Goal: Information Seeking & Learning: Learn about a topic

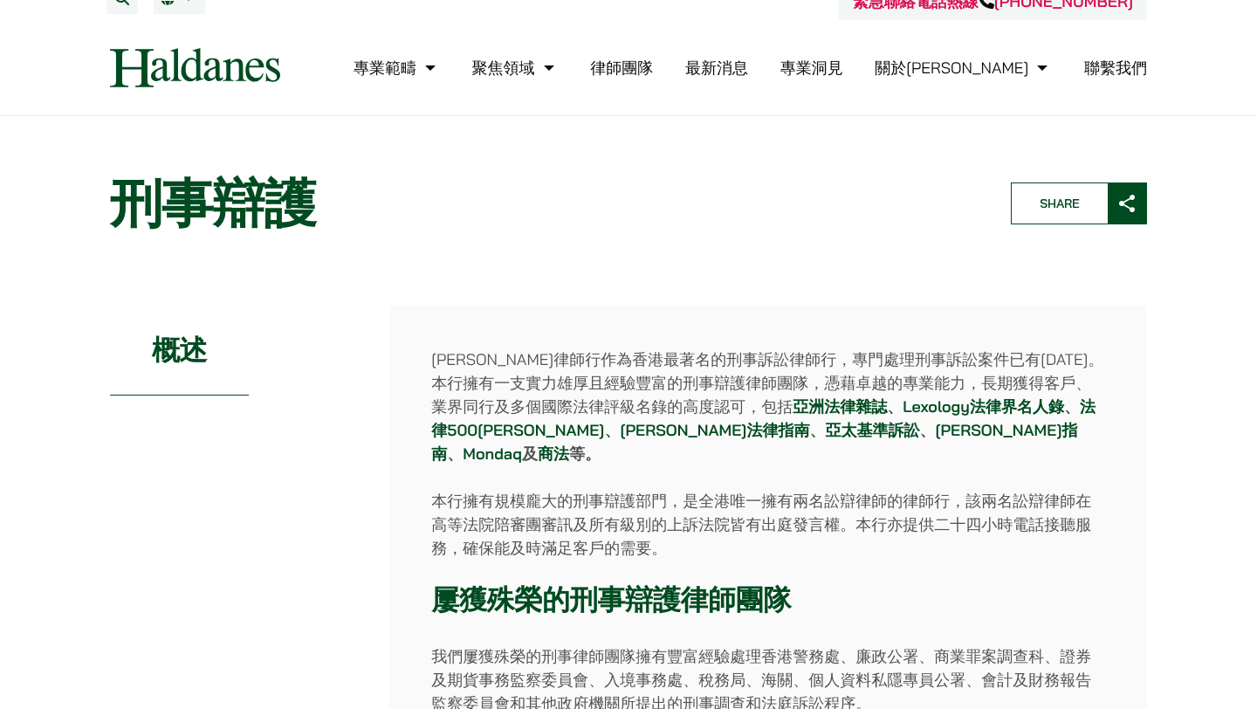
scroll to position [18, 0]
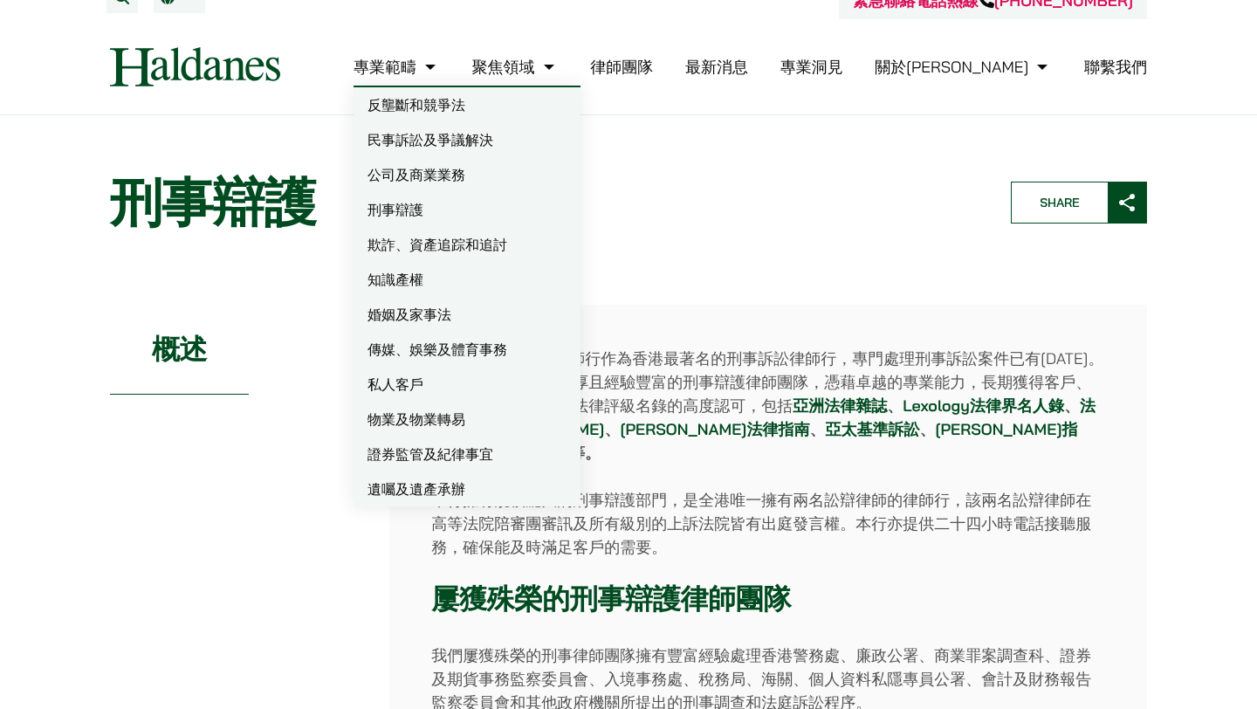
click at [440, 72] on link "專業範疇" at bounding box center [396, 67] width 86 height 20
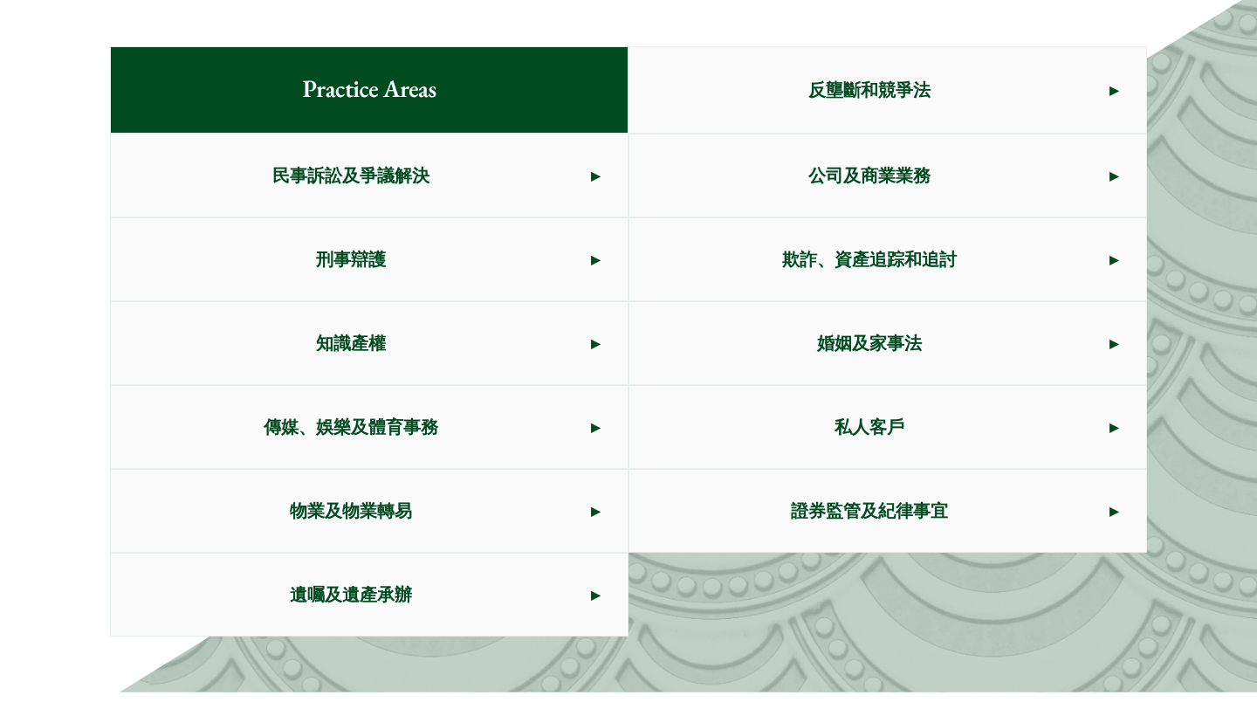
scroll to position [932, 0]
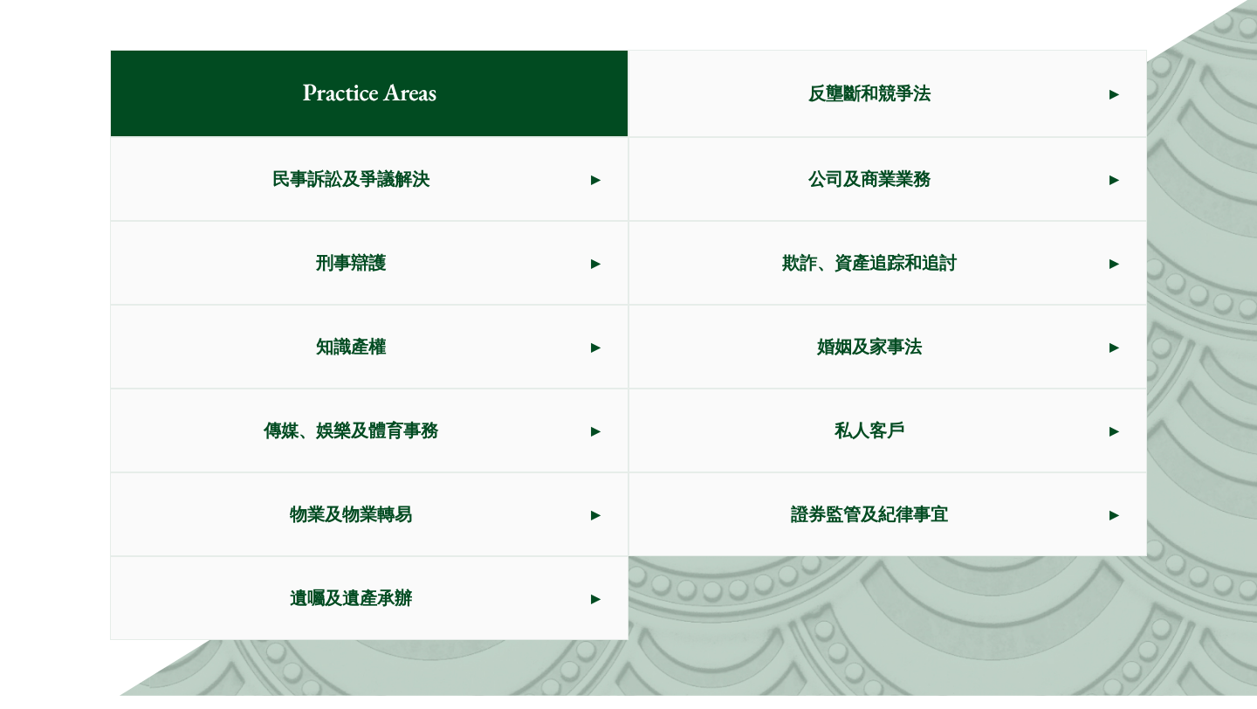
click at [544, 241] on span "刑事辯護" at bounding box center [351, 263] width 480 height 82
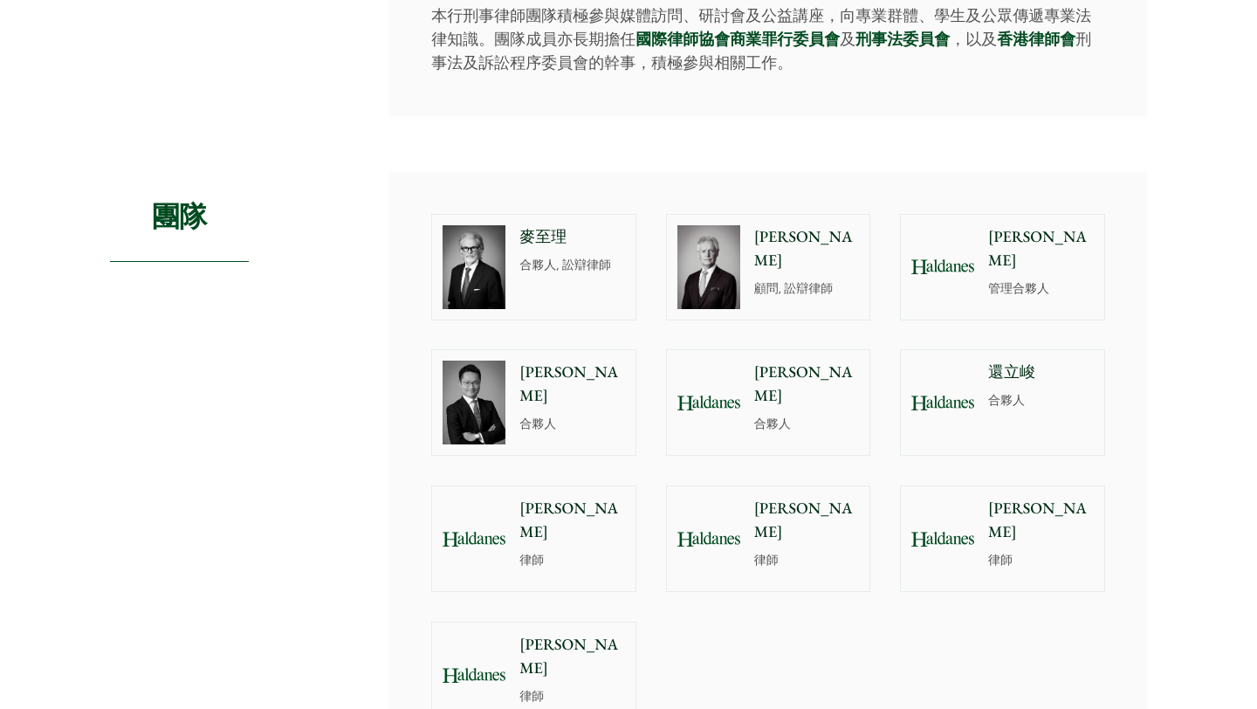
scroll to position [1501, 0]
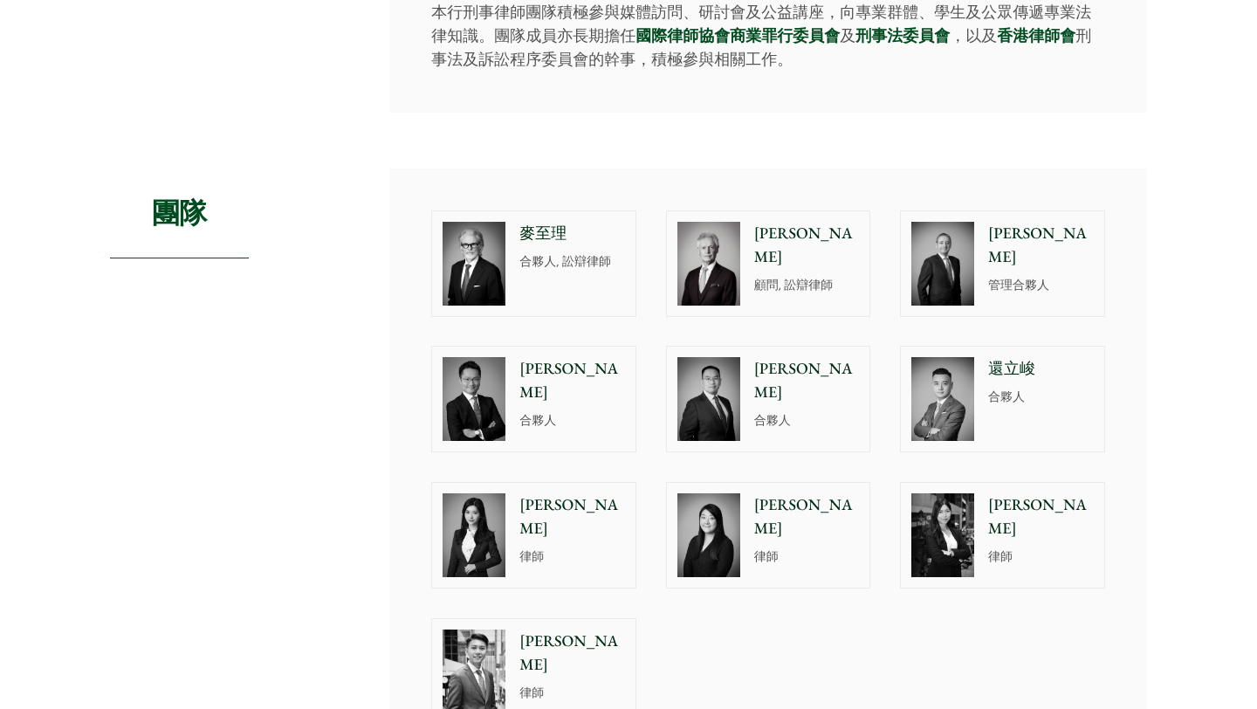
click at [570, 226] on div "麥至理 合夥人, 訟辯律師" at bounding box center [576, 263] width 120 height 105
click at [775, 255] on div "鮑富 顧問, 訟辯律師" at bounding box center [811, 263] width 120 height 105
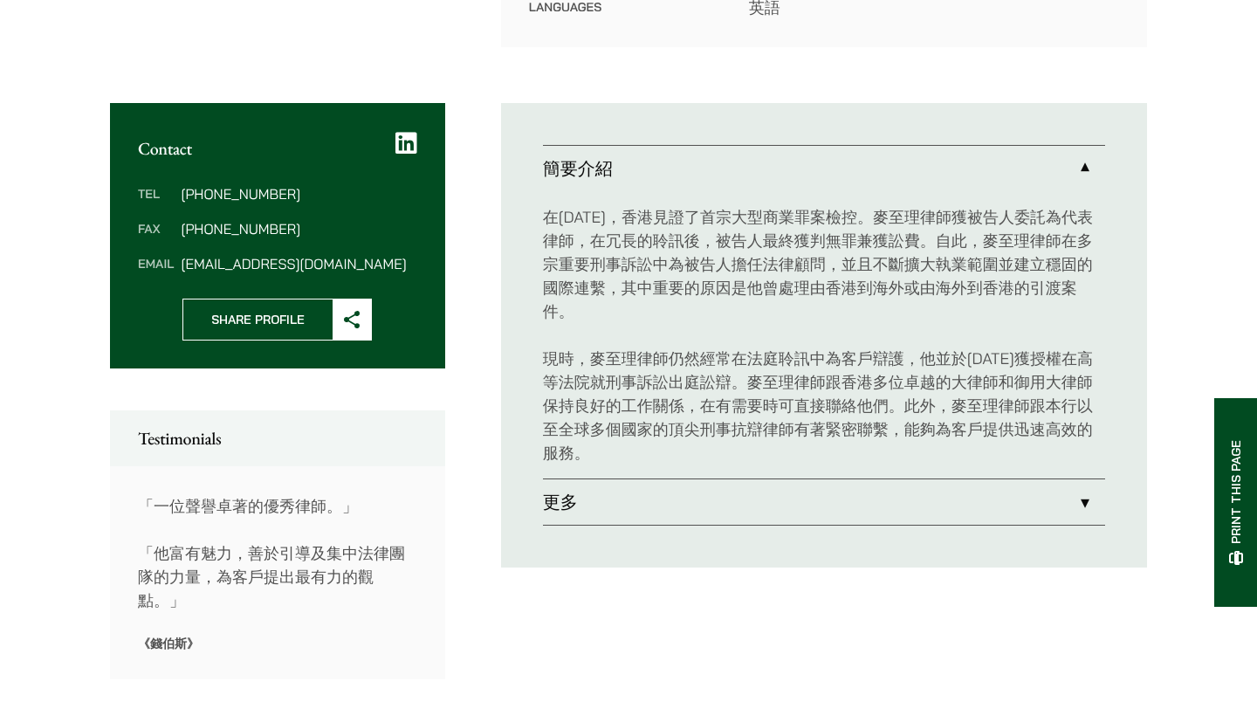
scroll to position [690, 0]
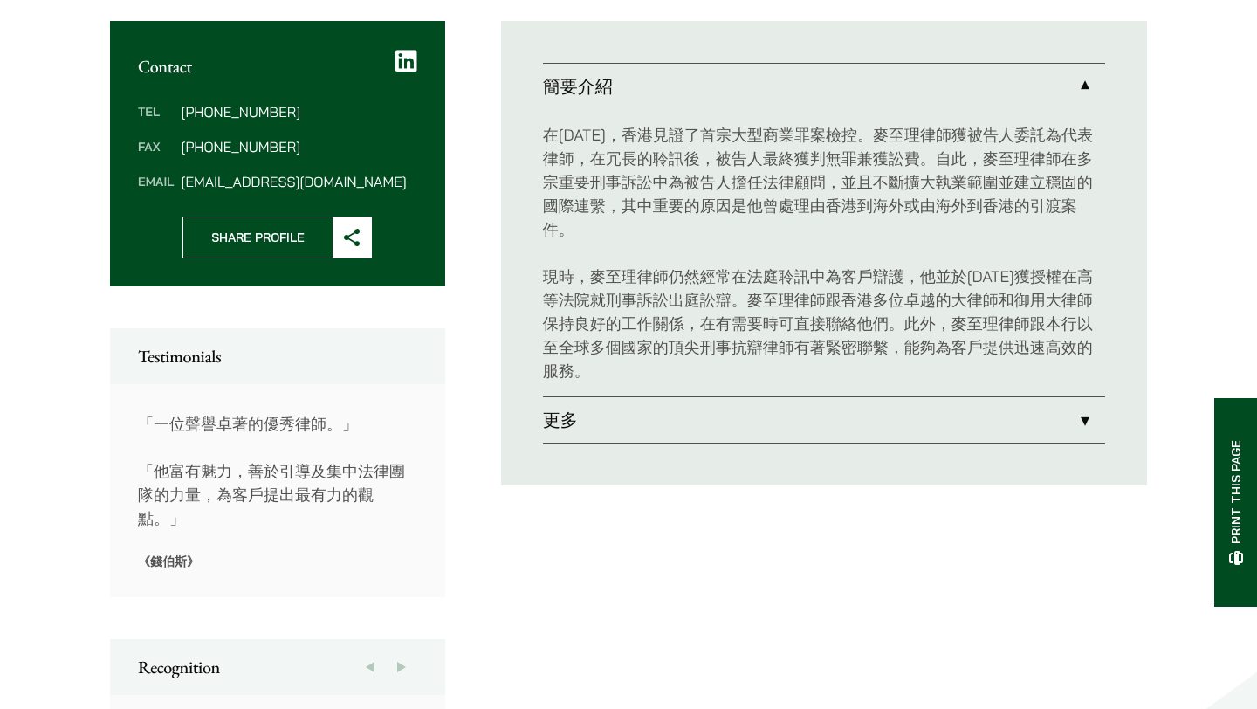
click at [559, 401] on link "更多" at bounding box center [824, 419] width 562 height 45
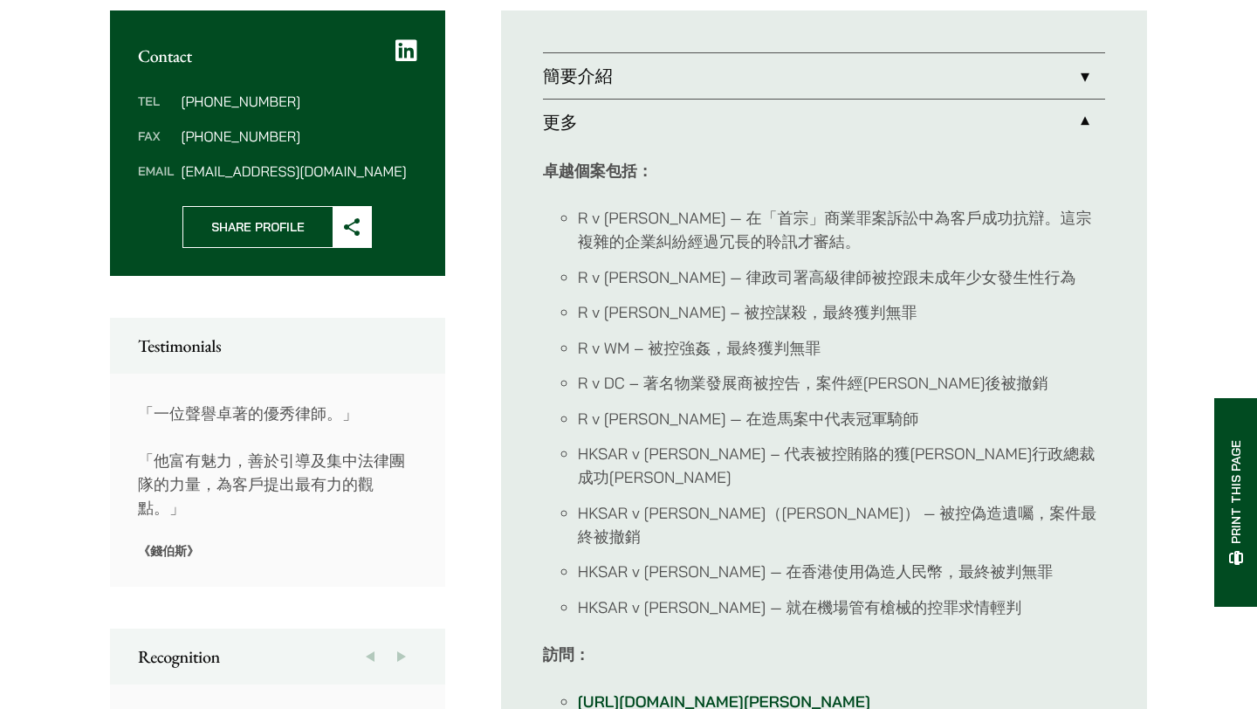
scroll to position [702, 0]
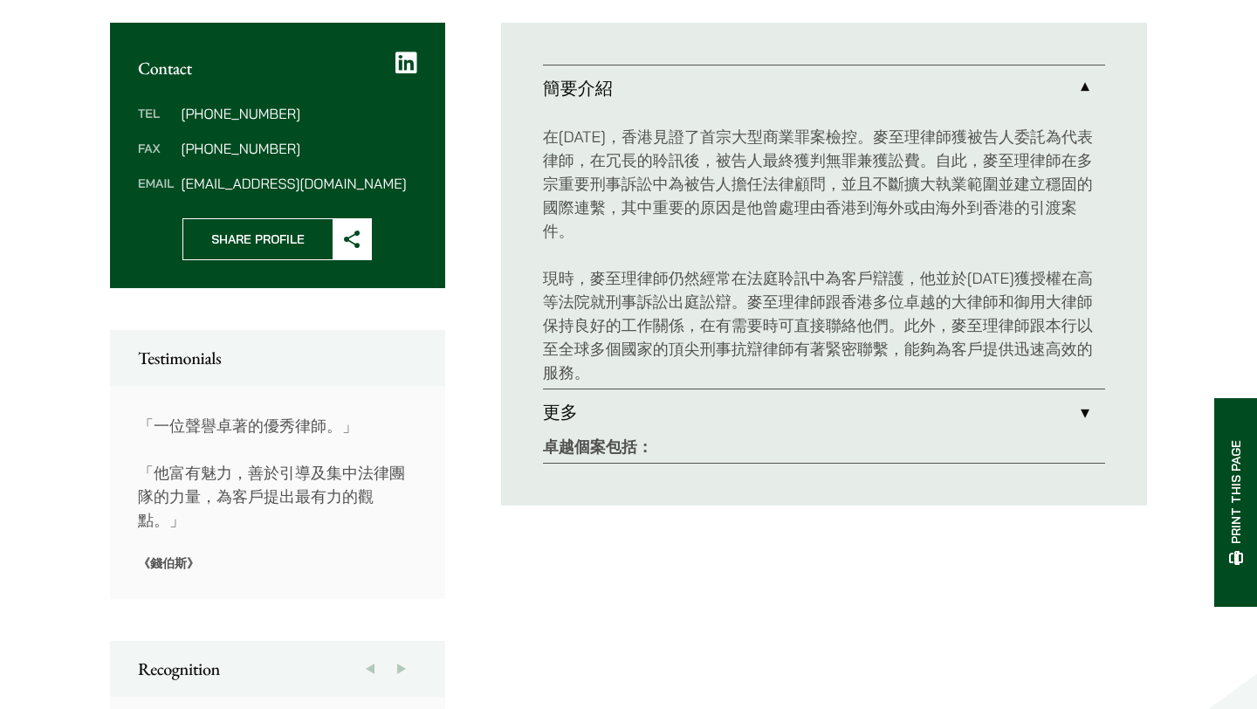
scroll to position [688, 0]
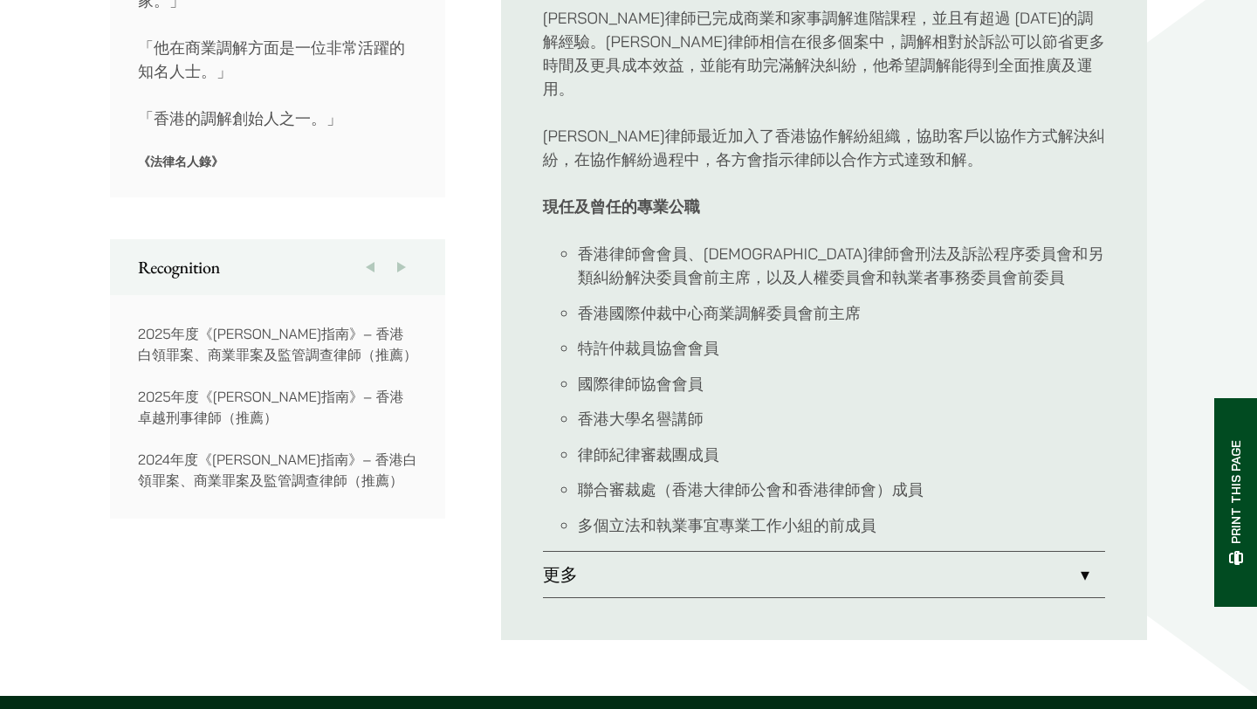
scroll to position [1201, 0]
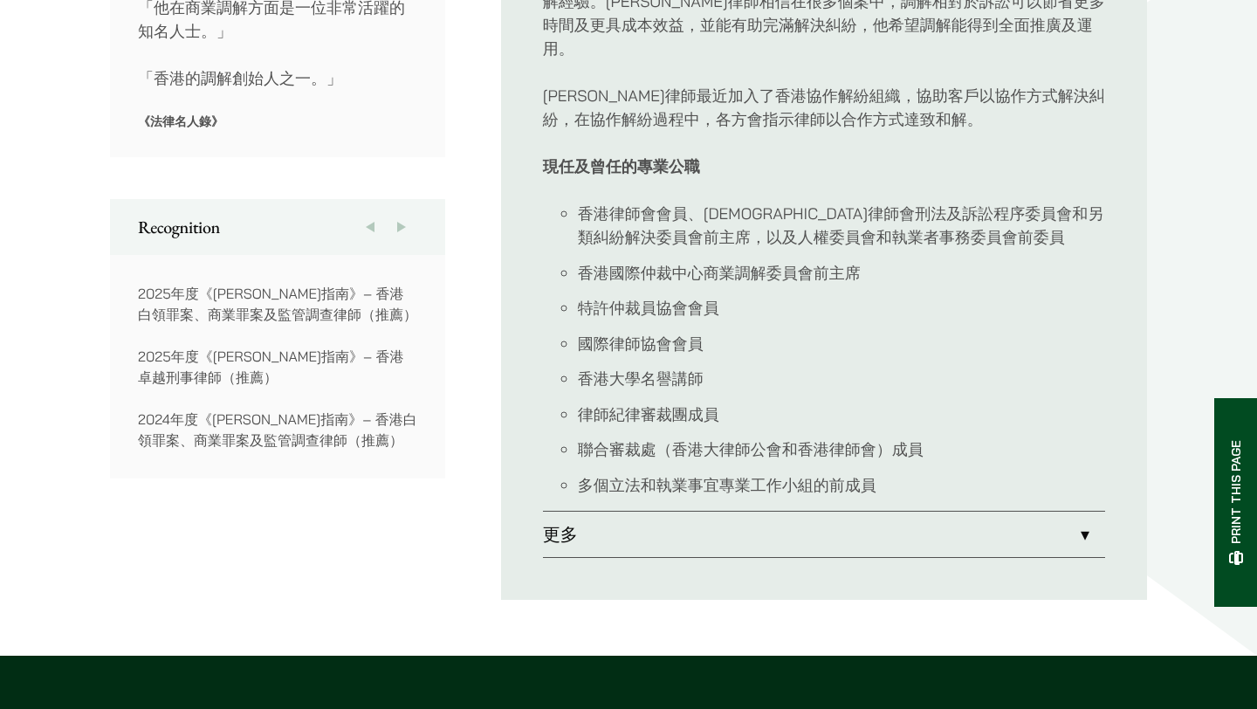
click at [706, 511] on link "更多" at bounding box center [824, 533] width 562 height 45
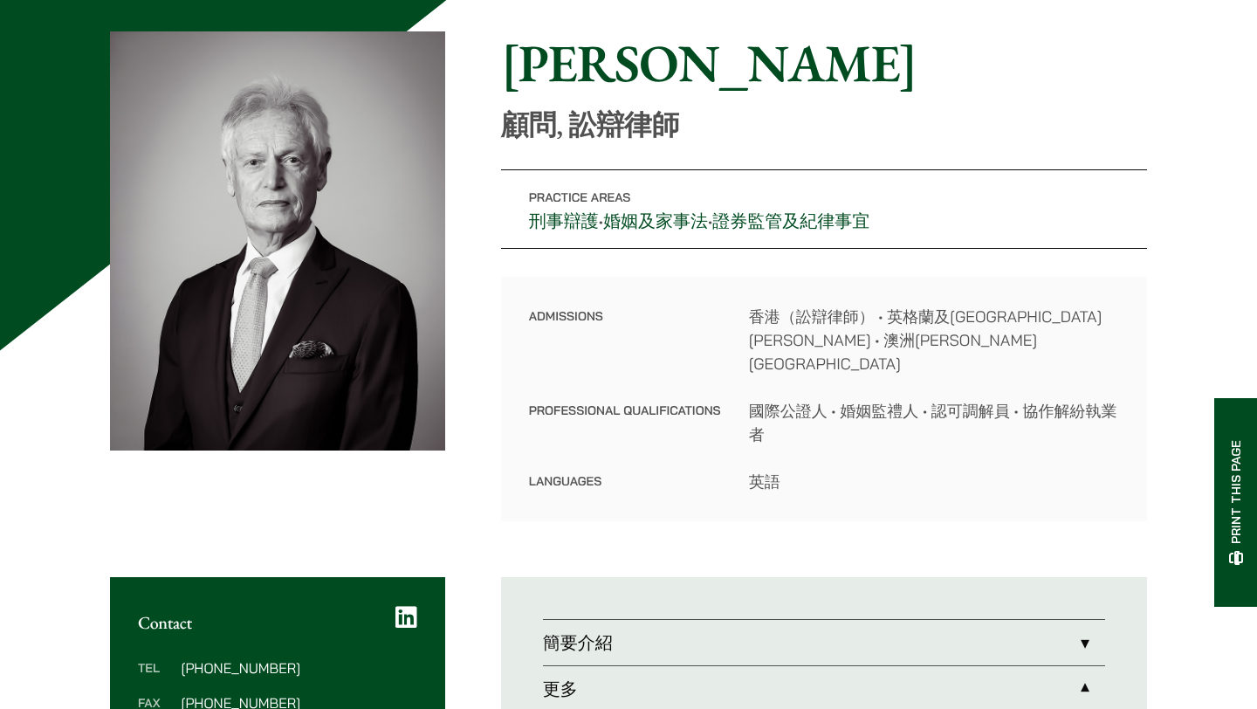
scroll to position [153, 0]
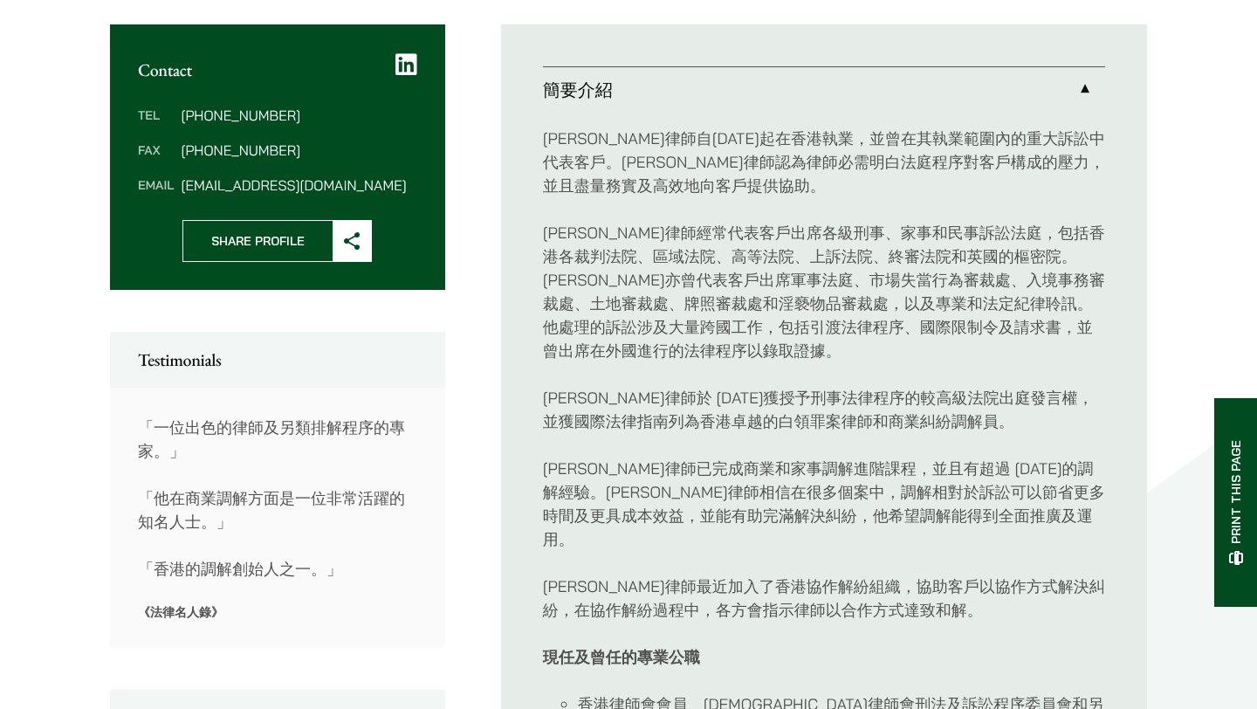
scroll to position [711, 0]
